Goal: Book appointment/travel/reservation

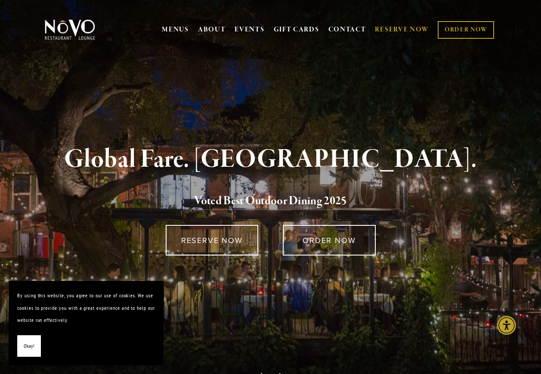
click at [411, 28] on link "RESERVE NOW" at bounding box center [402, 30] width 54 height 16
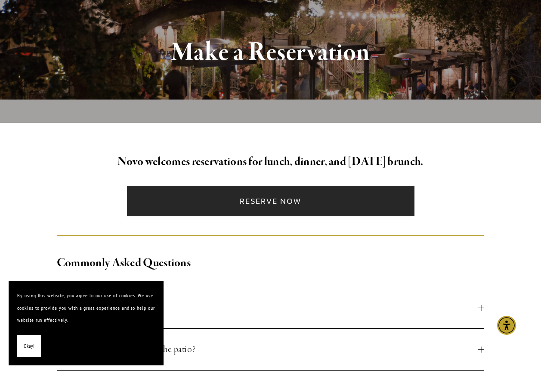
scroll to position [129, 0]
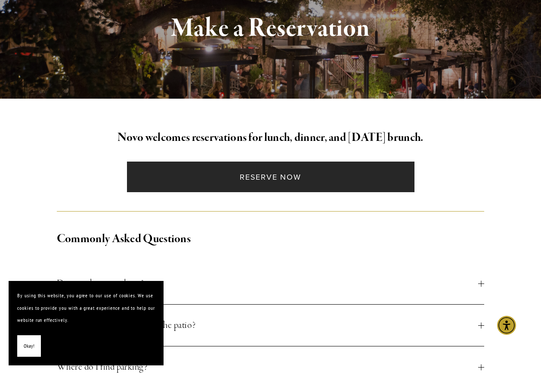
click at [252, 181] on link "Reserve Now" at bounding box center [271, 176] width 288 height 31
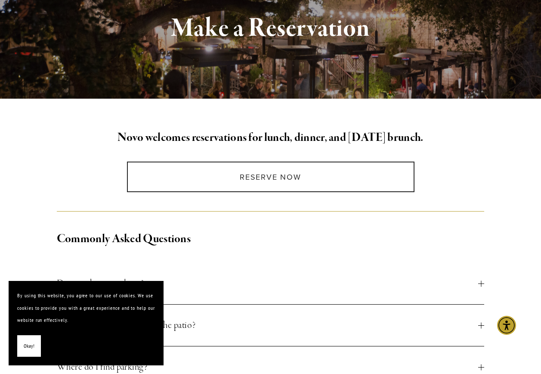
scroll to position [301, 0]
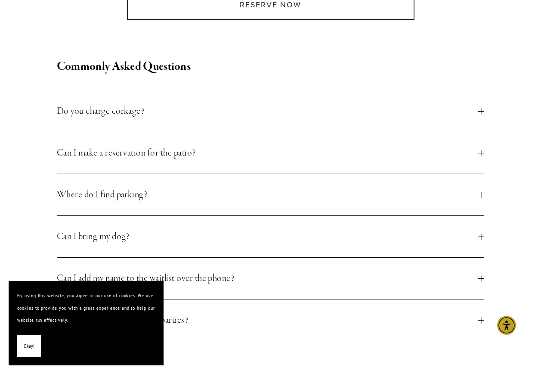
click at [28, 354] on button "Okay!" at bounding box center [29, 346] width 24 height 22
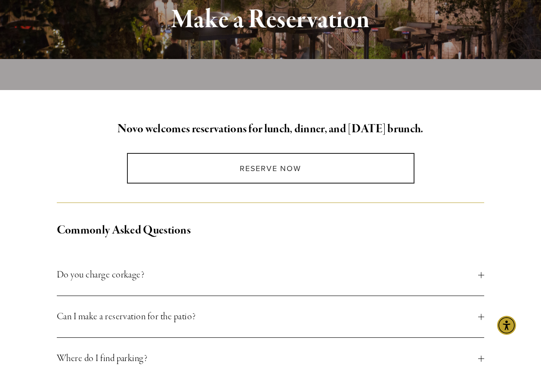
scroll to position [0, 0]
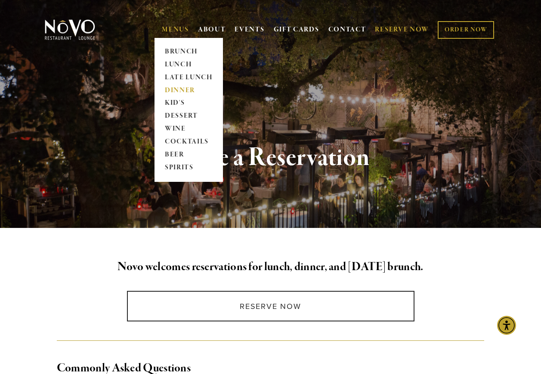
click at [180, 91] on link "DINNER" at bounding box center [189, 90] width 54 height 13
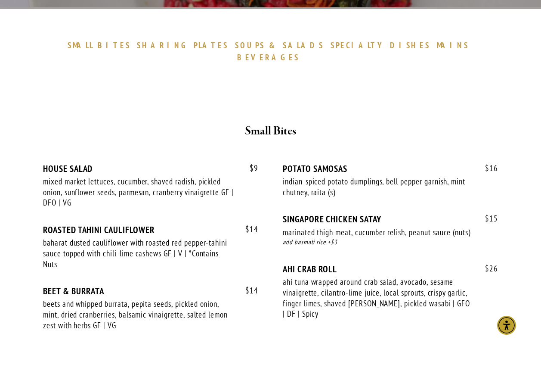
scroll to position [258, 0]
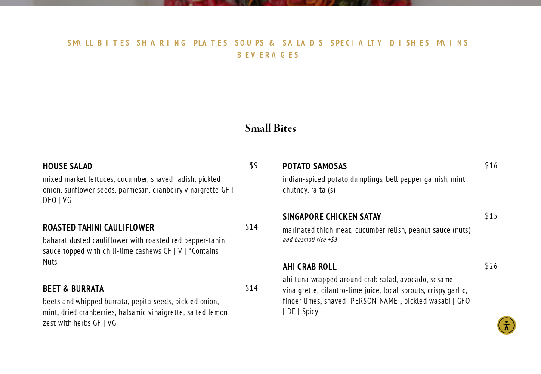
click at [203, 41] on span "PLATES" at bounding box center [211, 42] width 35 height 10
